Goal: Transaction & Acquisition: Purchase product/service

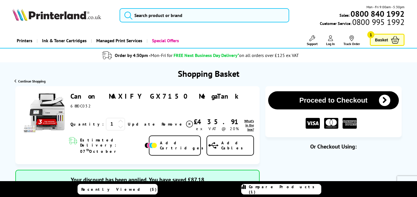
click at [332, 42] on span "Log In" at bounding box center [330, 44] width 9 height 4
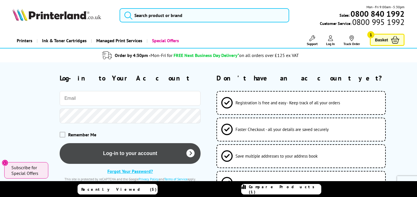
type input "office@iopl.co.uk"
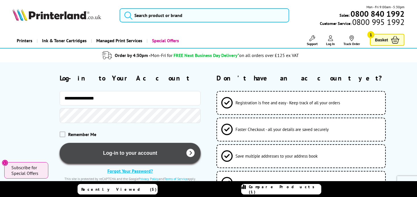
click at [125, 155] on button "Log-in to your account" at bounding box center [130, 153] width 141 height 21
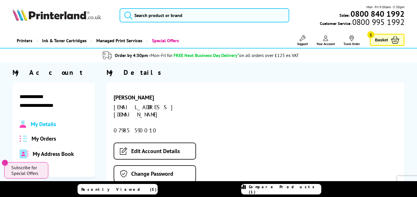
click at [383, 41] on span "Basket" at bounding box center [381, 40] width 13 height 8
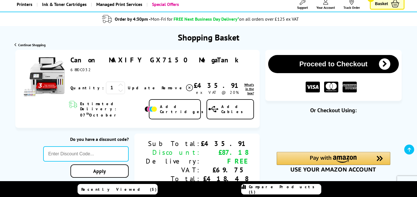
scroll to position [57, 0]
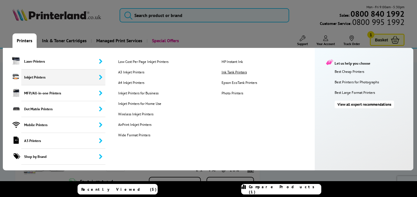
click at [234, 72] on link "Ink Tank Printers" at bounding box center [268, 72] width 103 height 5
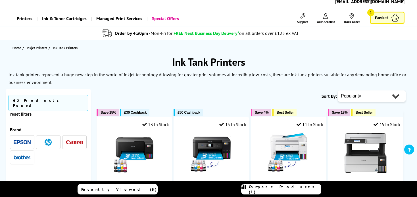
scroll to position [57, 0]
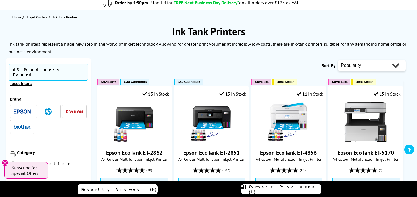
click at [398, 64] on select "Popularity Rating Price - Low to High Price - High to Low Running Costs - Low t…" at bounding box center [372, 65] width 68 height 11
select select "Price Ascending"
click at [338, 60] on select "Popularity Rating Price - Low to High Price - High to Low Running Costs - Low t…" at bounding box center [372, 65] width 68 height 11
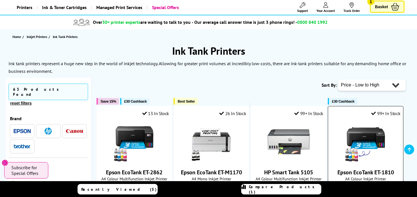
scroll to position [28, 0]
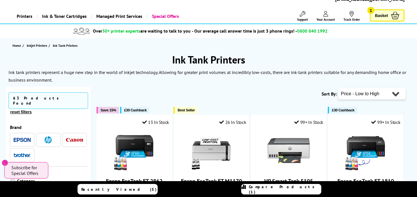
click at [383, 17] on span "Basket" at bounding box center [381, 16] width 13 height 8
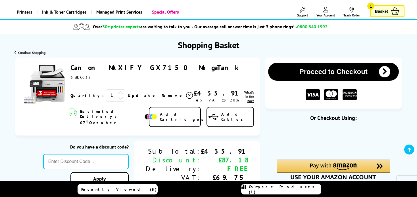
scroll to position [85, 0]
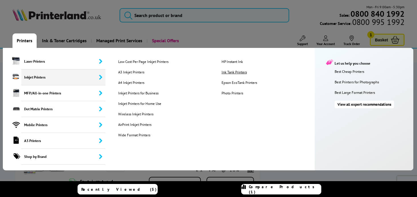
click at [227, 71] on link "Ink Tank Printers" at bounding box center [268, 72] width 103 height 5
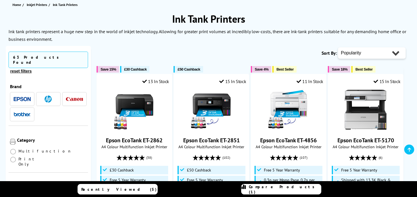
scroll to position [85, 0]
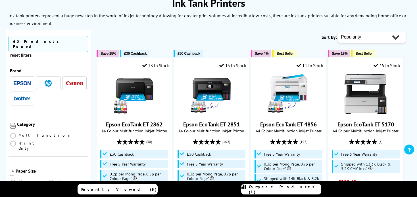
click at [75, 82] on img "button" at bounding box center [74, 84] width 17 height 4
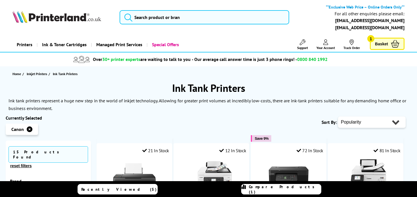
click at [357, 123] on select "Popularity Rating Price - Low to High Price - High to Low Running Costs - Low t…" at bounding box center [372, 122] width 68 height 11
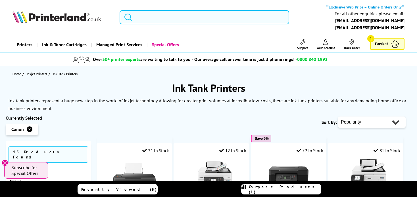
select select "Price Ascending"
click at [338, 117] on select "Popularity Rating Price - Low to High Price - High to Low Running Costs - Low t…" at bounding box center [372, 122] width 68 height 11
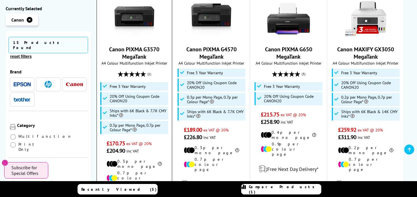
scroll to position [170, 0]
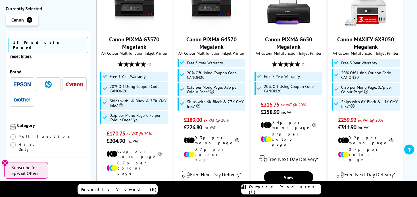
click at [135, 45] on link "Canon PIXMA G3570 MegaTank" at bounding box center [134, 43] width 50 height 15
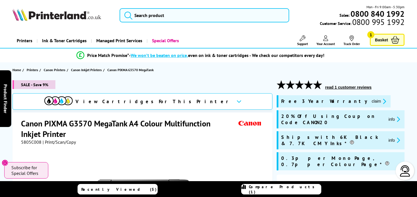
click at [380, 42] on span "Basket" at bounding box center [381, 40] width 13 height 8
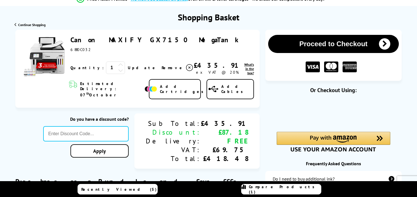
scroll to position [57, 0]
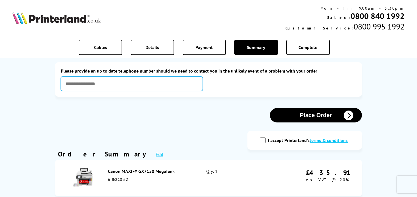
click at [91, 85] on input "text" at bounding box center [132, 84] width 142 height 14
type input "**********"
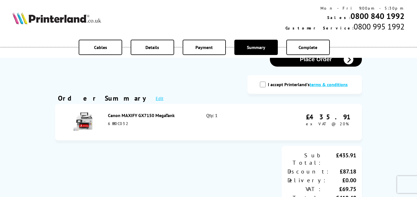
scroll to position [57, 0]
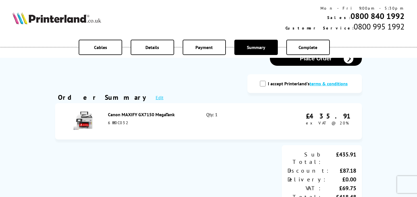
click at [263, 84] on input "I accept Printerland's terms & conditions" at bounding box center [263, 84] width 6 height 6
checkbox input "true"
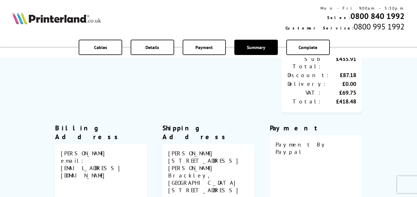
scroll to position [28, 0]
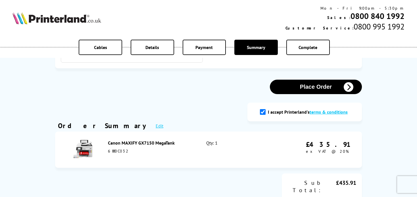
click at [312, 90] on button "Place Order" at bounding box center [316, 87] width 92 height 14
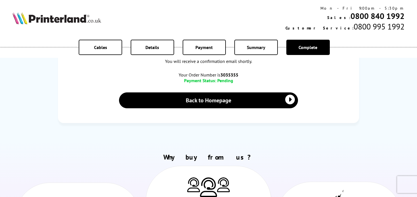
scroll to position [142, 0]
